Goal: Submit feedback/report problem: Submit feedback/report problem

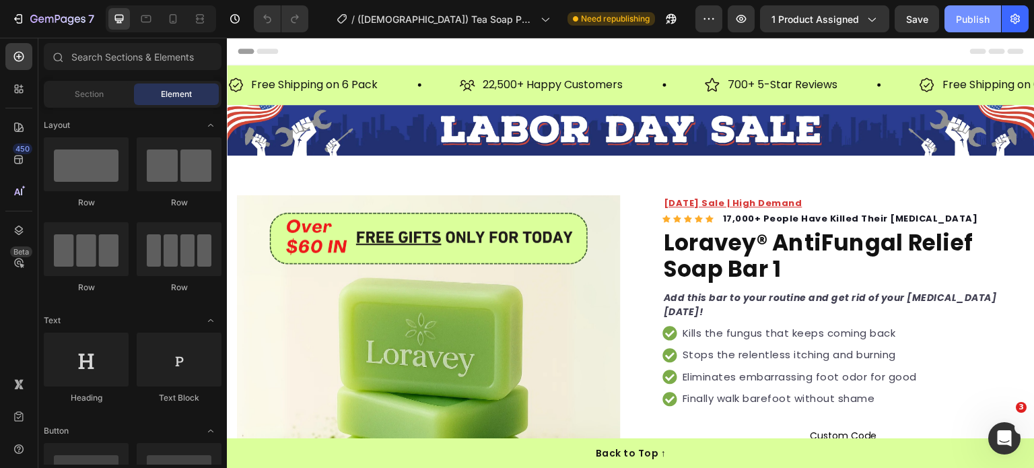
click at [972, 19] on div "Publish" at bounding box center [973, 19] width 34 height 14
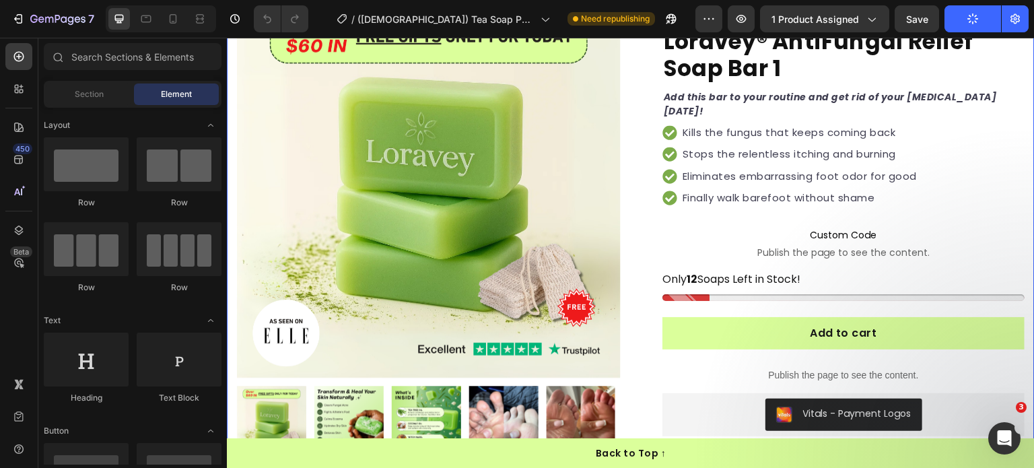
scroll to position [202, 0]
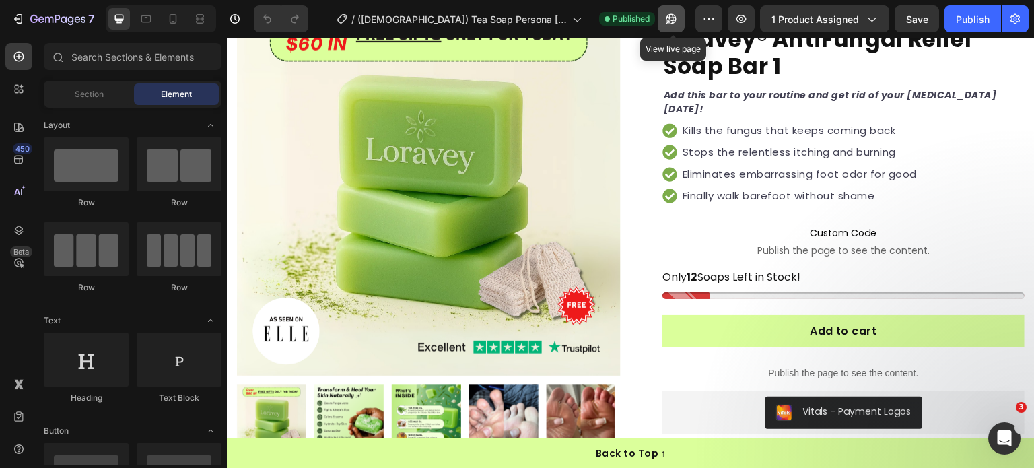
click at [678, 15] on icon "button" at bounding box center [671, 18] width 13 height 13
click at [1007, 431] on icon "Open Intercom Messenger" at bounding box center [1003, 437] width 22 height 22
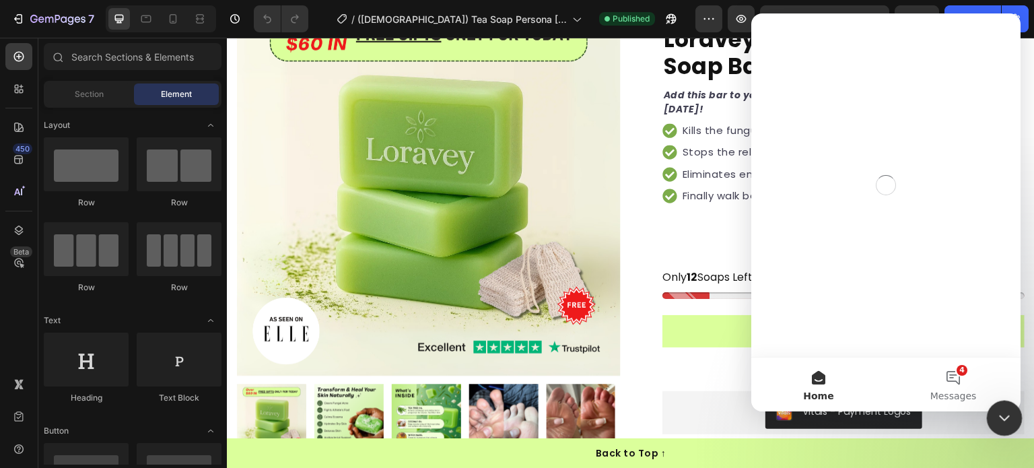
scroll to position [0, 0]
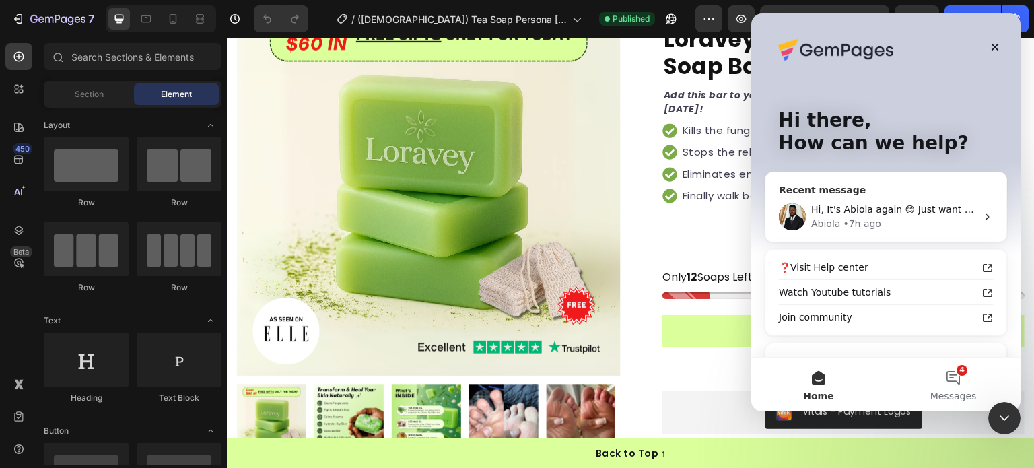
click at [859, 220] on div "• 7h ago" at bounding box center [862, 224] width 38 height 14
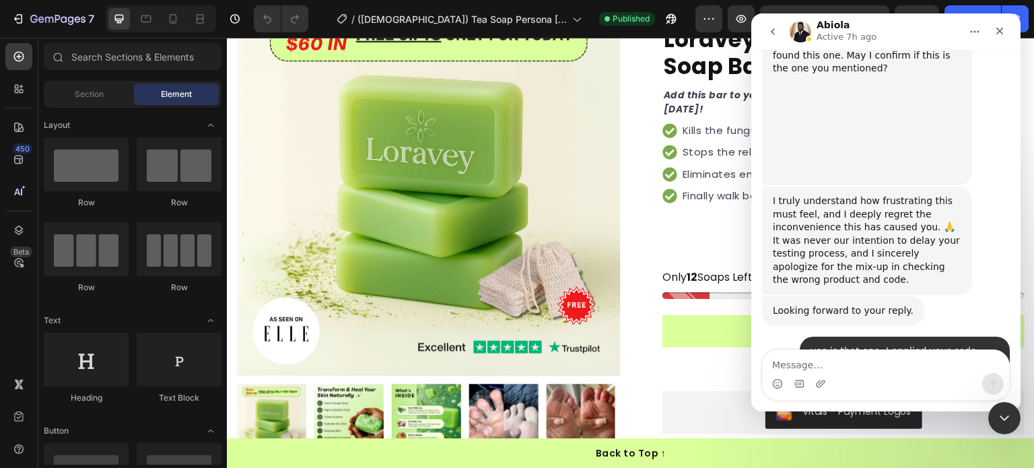
click at [838, 362] on textarea "Message…" at bounding box center [886, 361] width 246 height 23
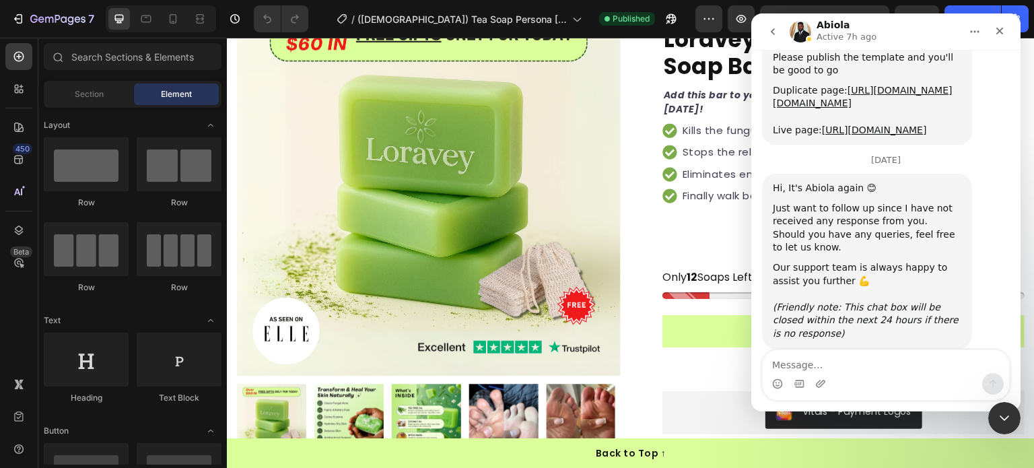
scroll to position [9484, 0]
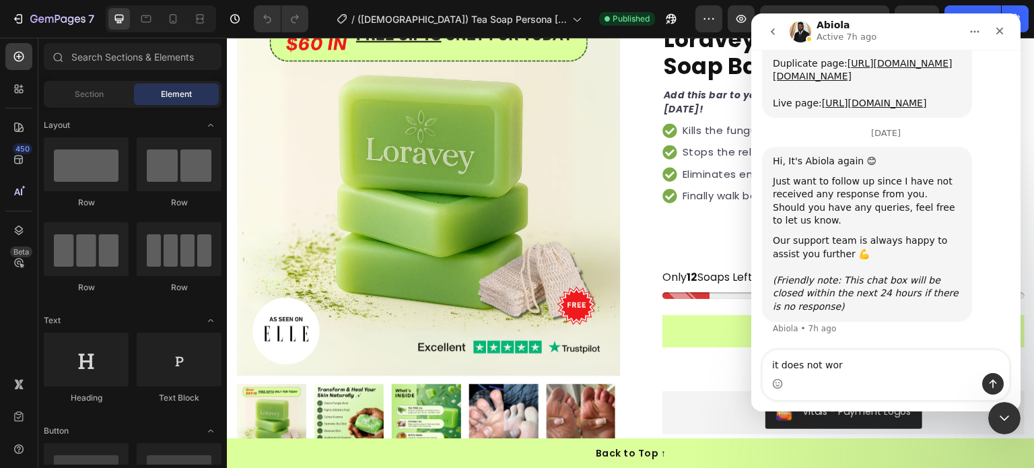
type textarea "it does not work"
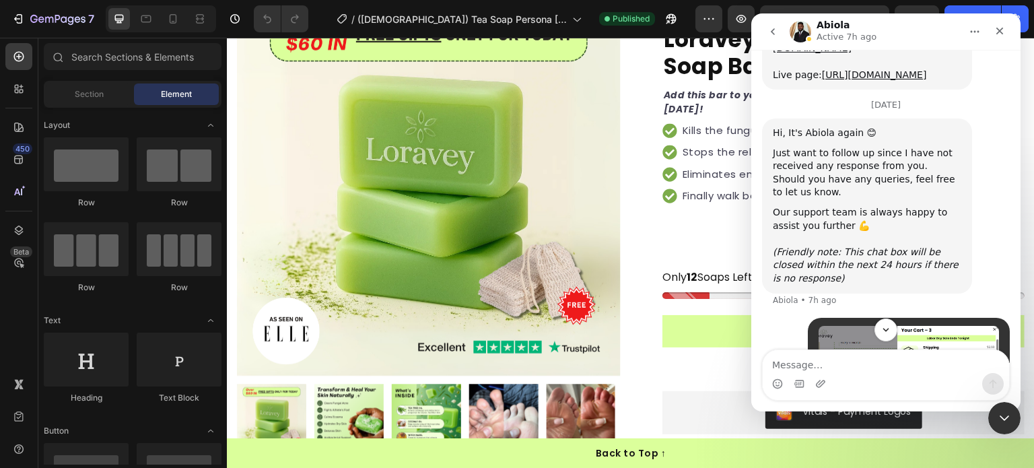
scroll to position [9288, 0]
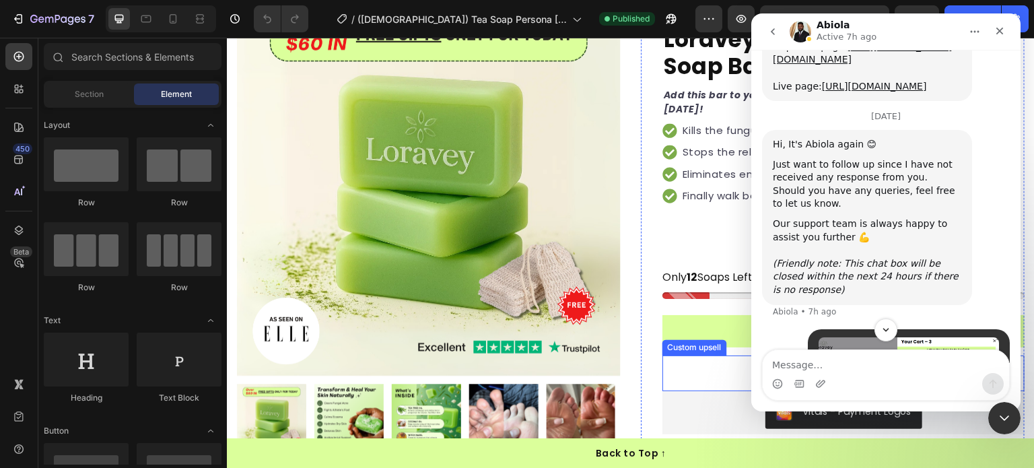
click at [688, 370] on p "Publish the page to see the content." at bounding box center [844, 373] width 362 height 14
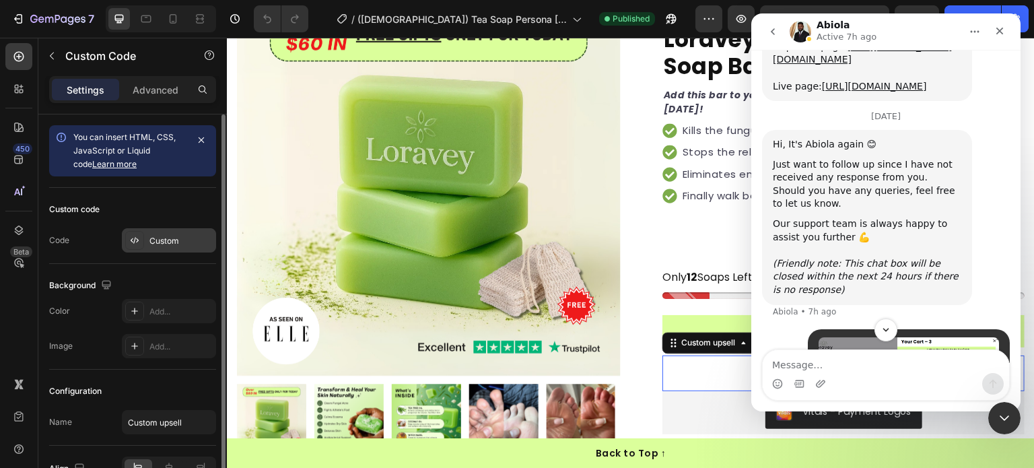
click at [164, 249] on div "Custom" at bounding box center [169, 240] width 94 height 24
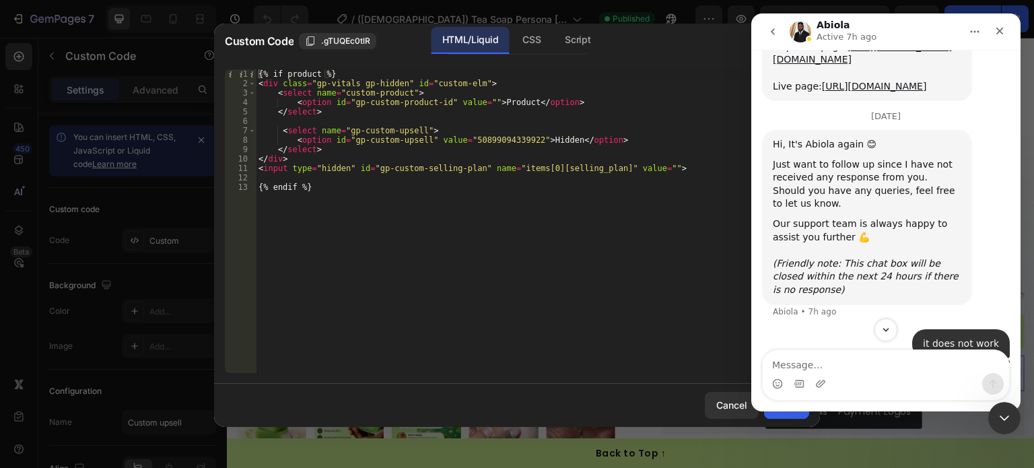
click at [11, 16] on div at bounding box center [517, 234] width 1034 height 468
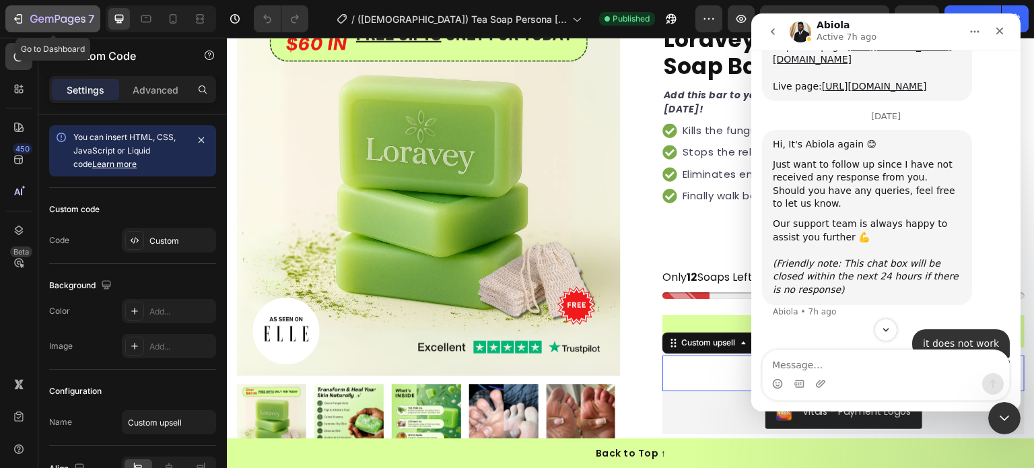
click at [24, 8] on button "7" at bounding box center [52, 18] width 95 height 27
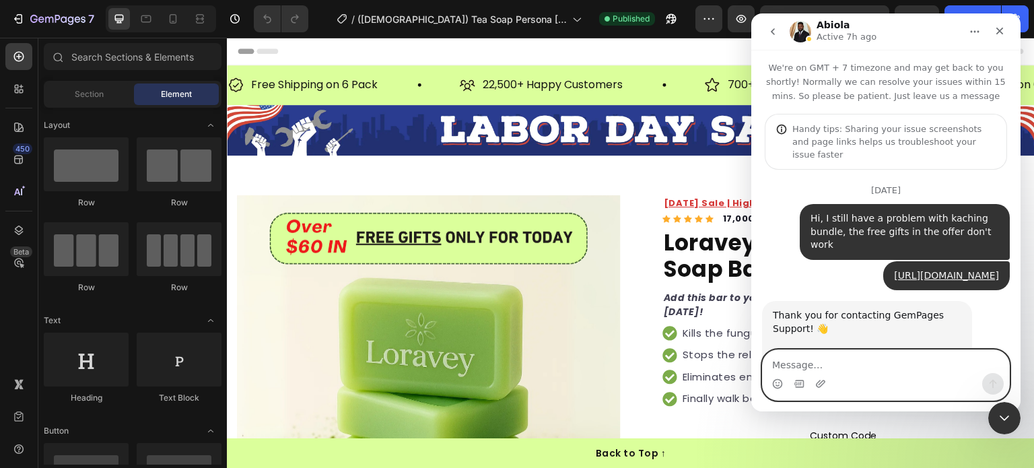
click at [900, 372] on textarea "Message…" at bounding box center [886, 361] width 246 height 23
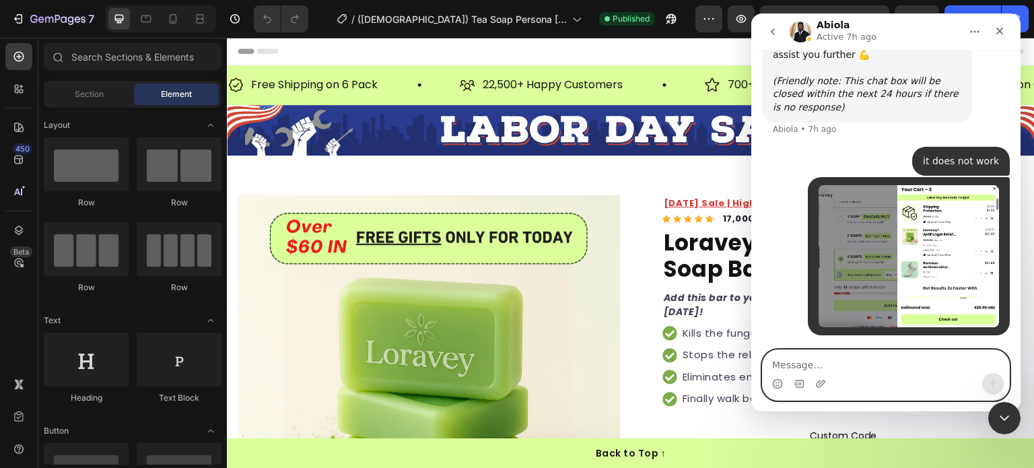
paste textarea "[URL][DOMAIN_NAME][DOMAIN_NAME]"
type textarea "[URL][DOMAIN_NAME][DOMAIN_NAME]"
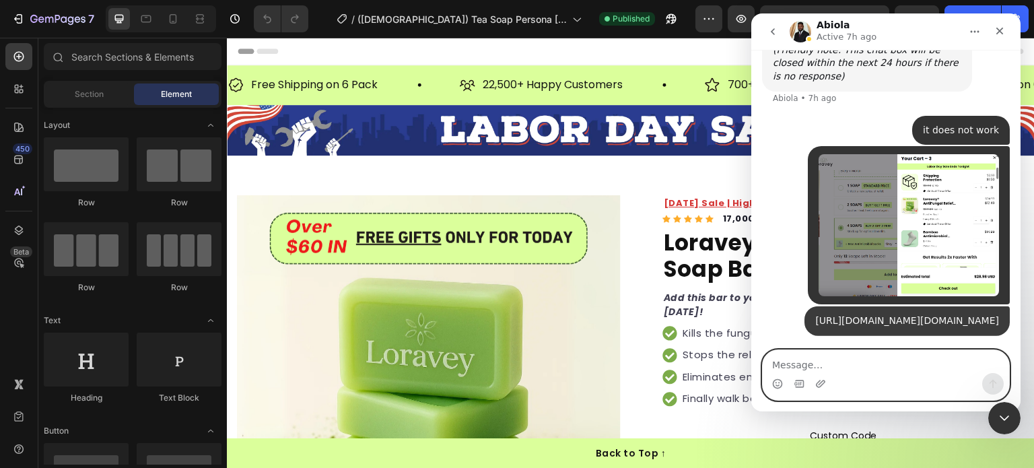
scroll to position [9754, 0]
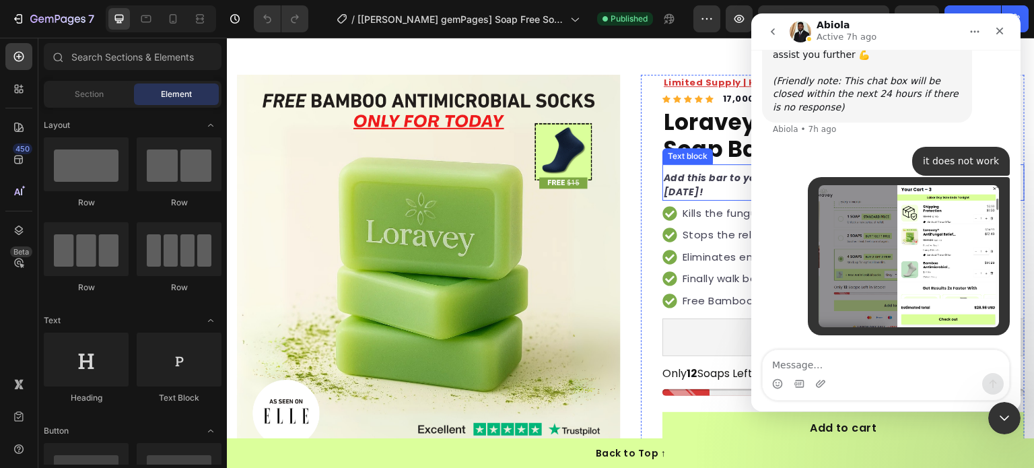
scroll to position [202, 0]
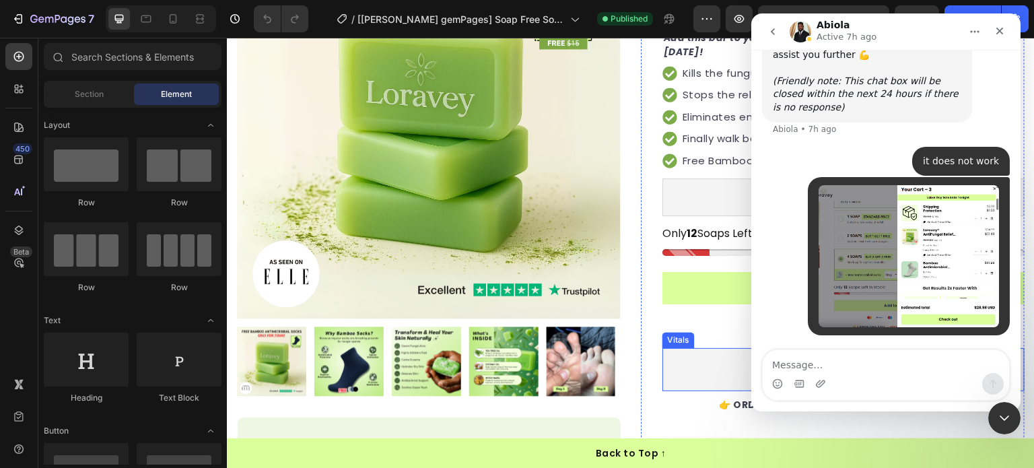
click at [684, 366] on div "Vitals - Payment Logos" at bounding box center [844, 370] width 352 height 32
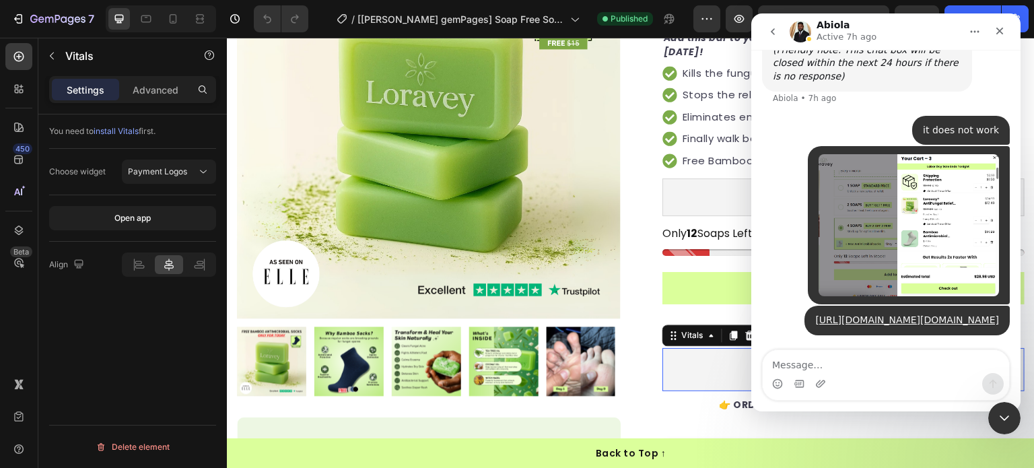
scroll to position [9754, 0]
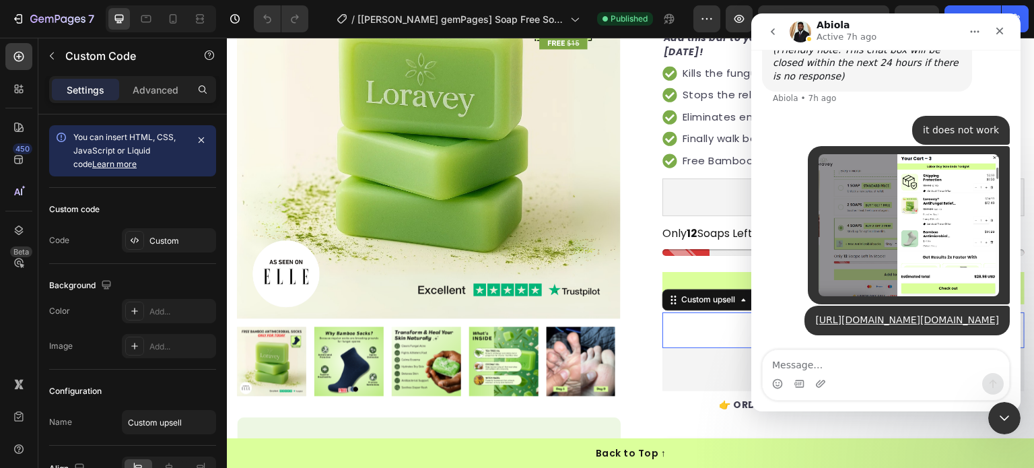
click at [663, 318] on div "Publish the page to see the content." at bounding box center [844, 330] width 362 height 36
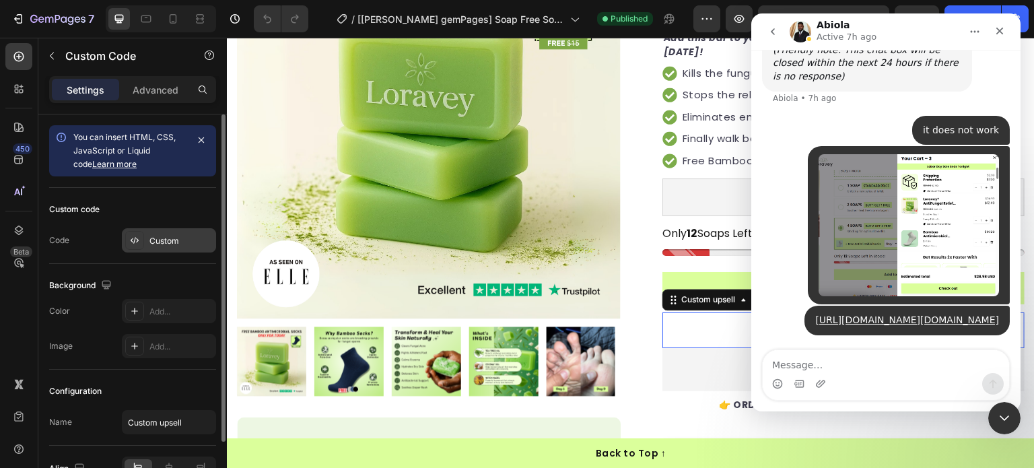
click at [146, 229] on div "Custom" at bounding box center [169, 240] width 94 height 24
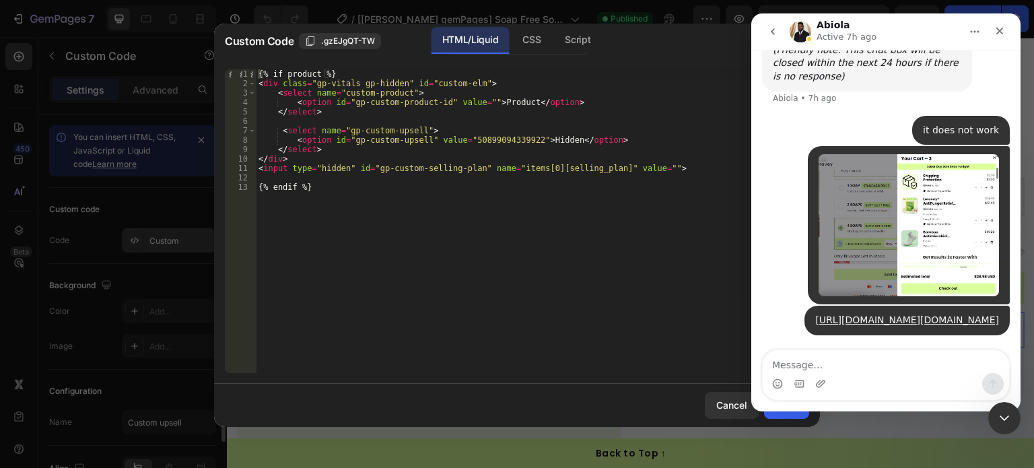
click at [168, 240] on div at bounding box center [517, 234] width 1034 height 468
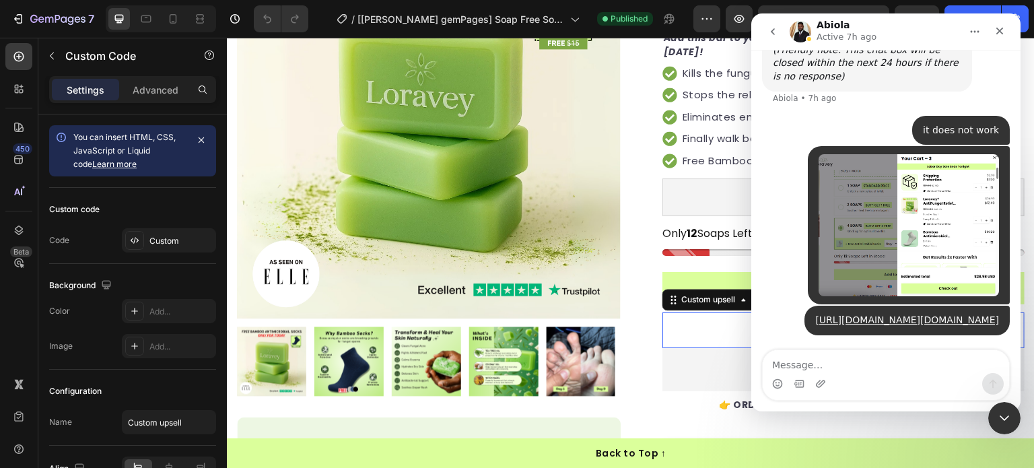
click at [3, 6] on div "7" at bounding box center [50, 18] width 100 height 27
click at [22, 18] on icon "button" at bounding box center [20, 18] width 6 height 9
